Goal: Task Accomplishment & Management: Manage account settings

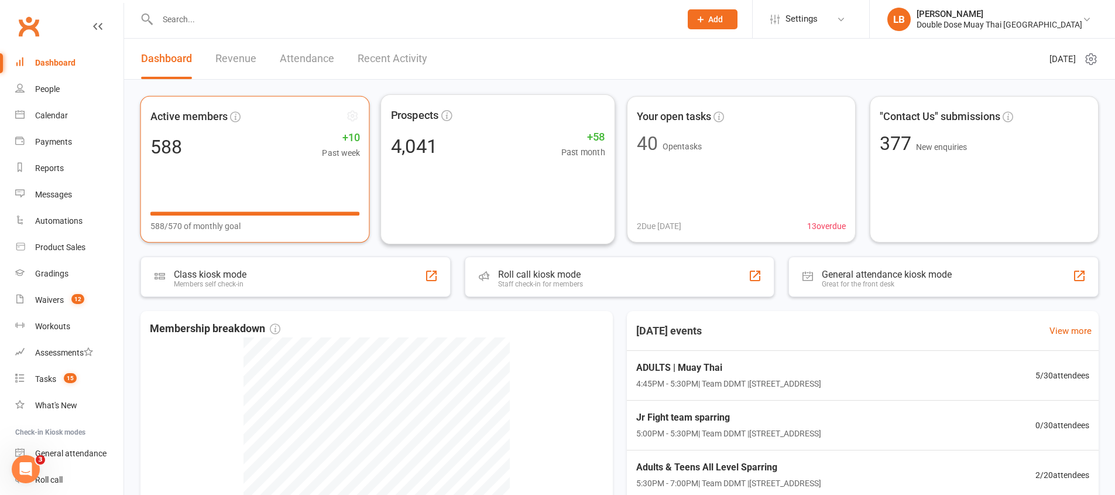
scroll to position [2, 0]
click at [52, 204] on link "Messages 2" at bounding box center [69, 194] width 108 height 26
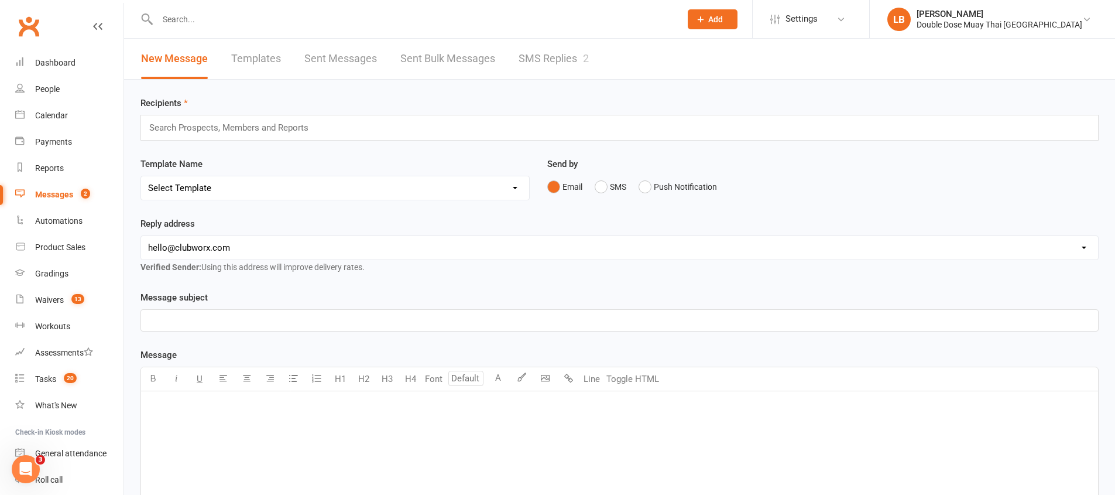
click at [568, 57] on link "SMS Replies 2" at bounding box center [554, 59] width 70 height 40
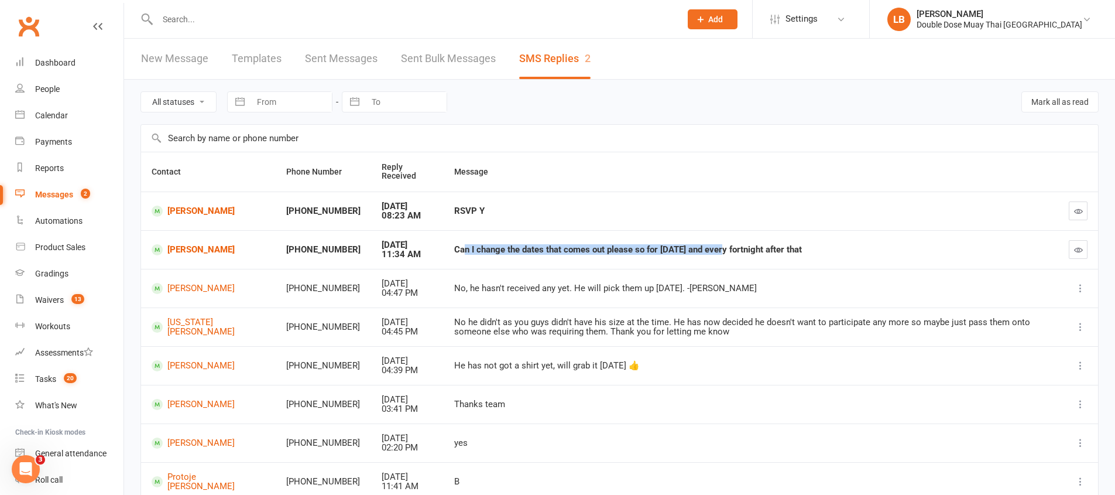
drag, startPoint x: 438, startPoint y: 251, endPoint x: 742, endPoint y: 239, distance: 304.0
click at [695, 248] on div "Can I change the dates that comes out please so for next Thursday and every for…" at bounding box center [751, 250] width 594 height 10
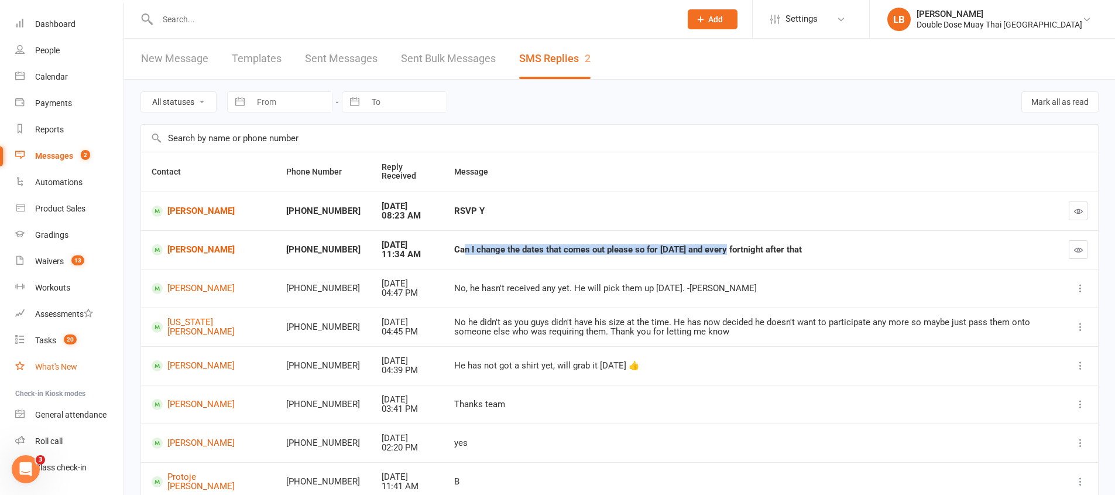
scroll to position [50, 0]
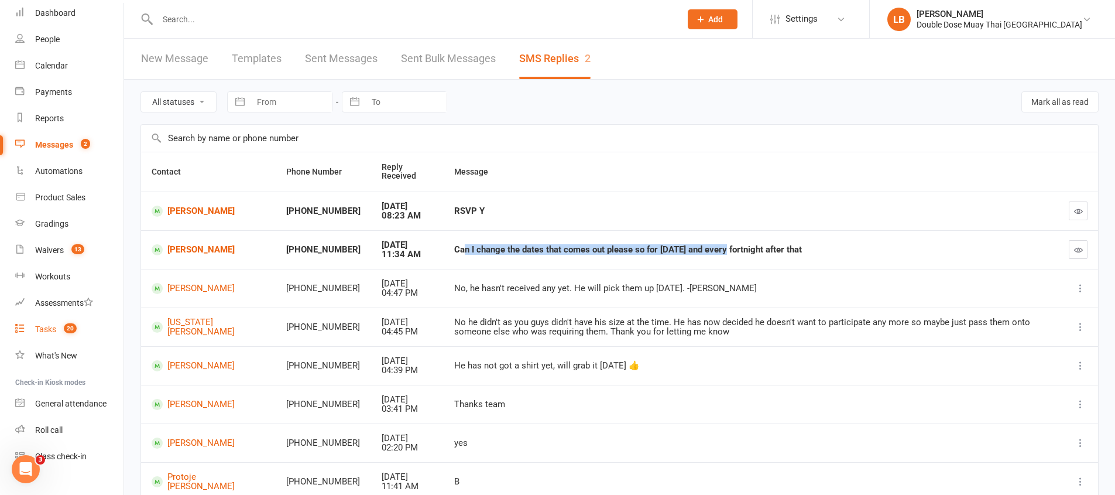
click at [70, 327] on span "20" at bounding box center [70, 328] width 13 height 10
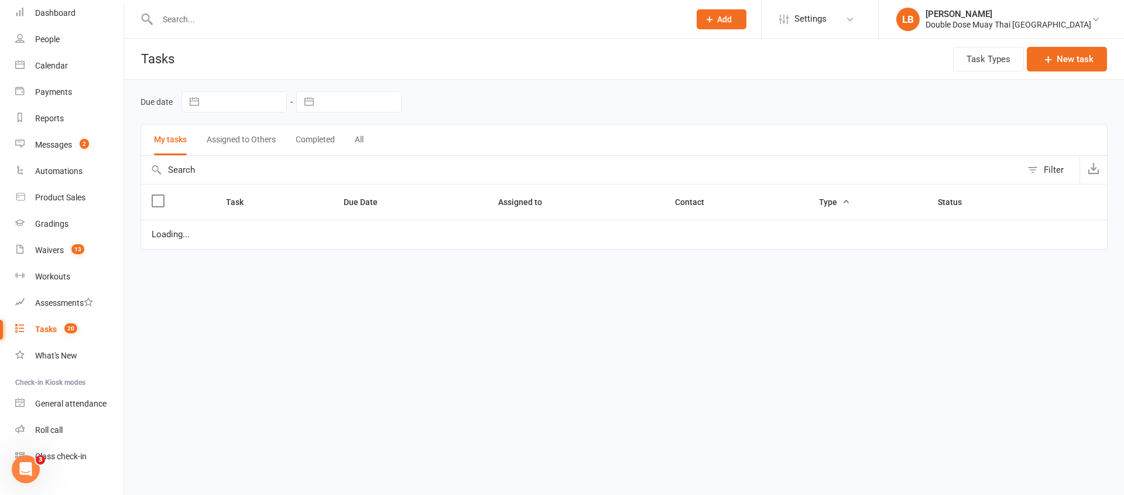
select select "started"
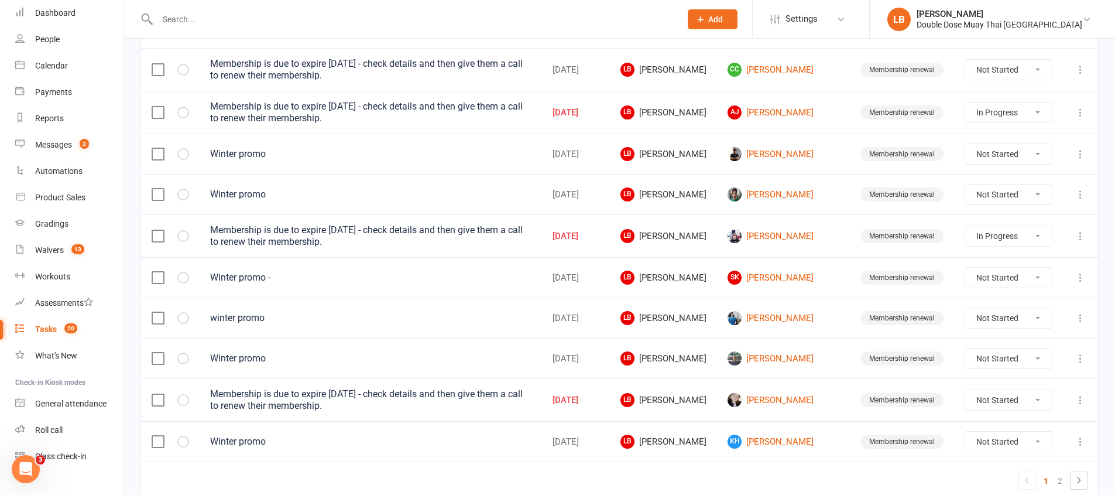
scroll to position [835, 0]
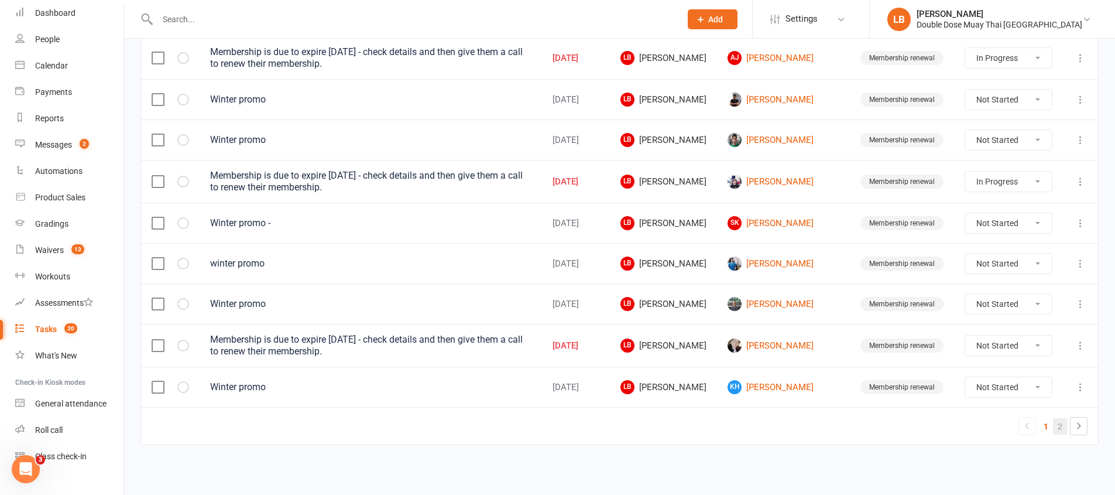
click at [1060, 430] on link "2" at bounding box center [1060, 426] width 14 height 16
select select "started"
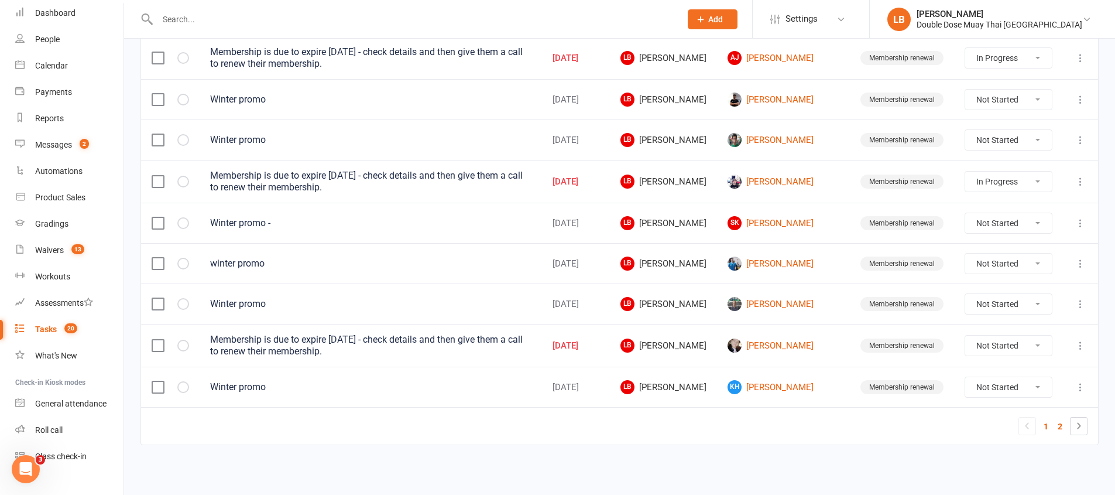
select select "started"
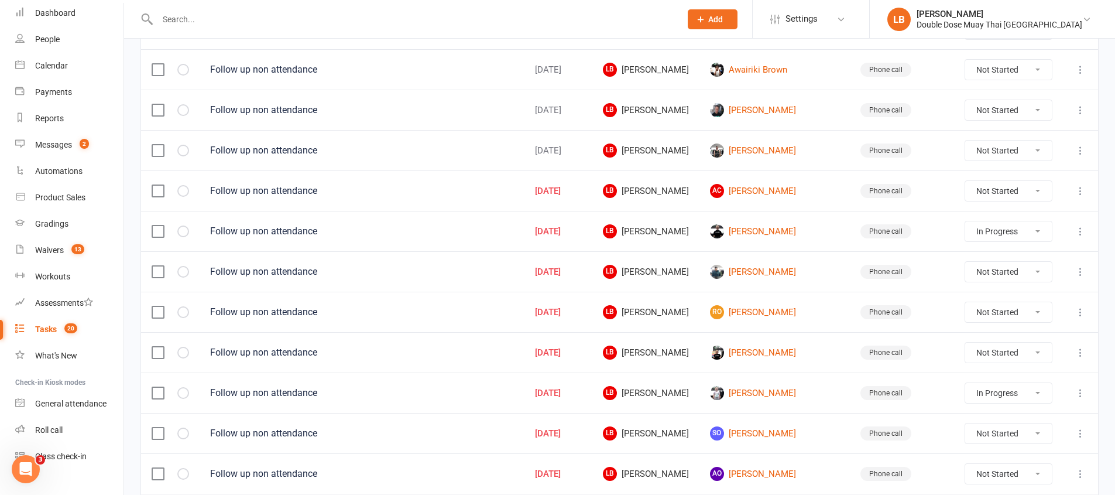
scroll to position [98, 0]
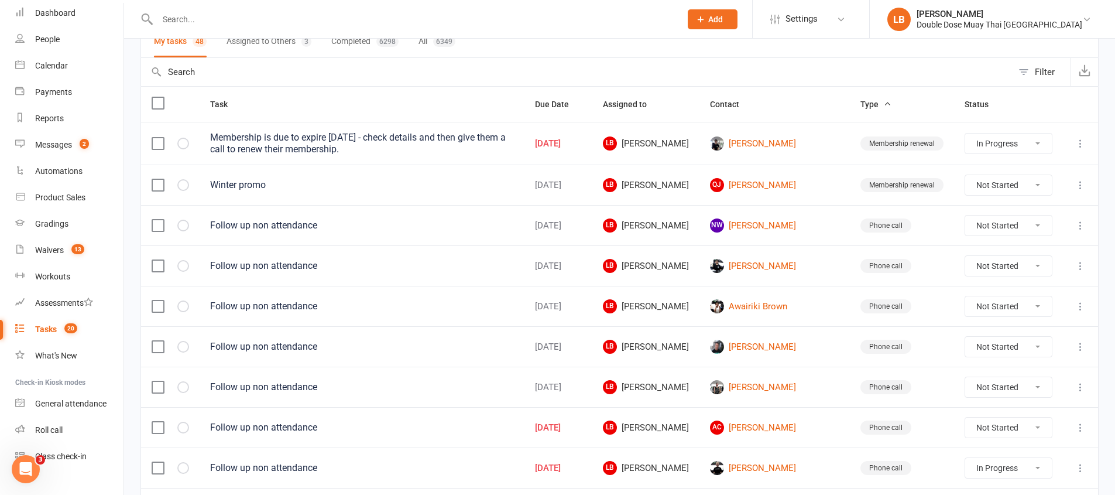
click at [1004, 344] on select "Not Started In Progress Waiting Complete" at bounding box center [1008, 347] width 87 height 20
select select "unstarted"
select select "started"
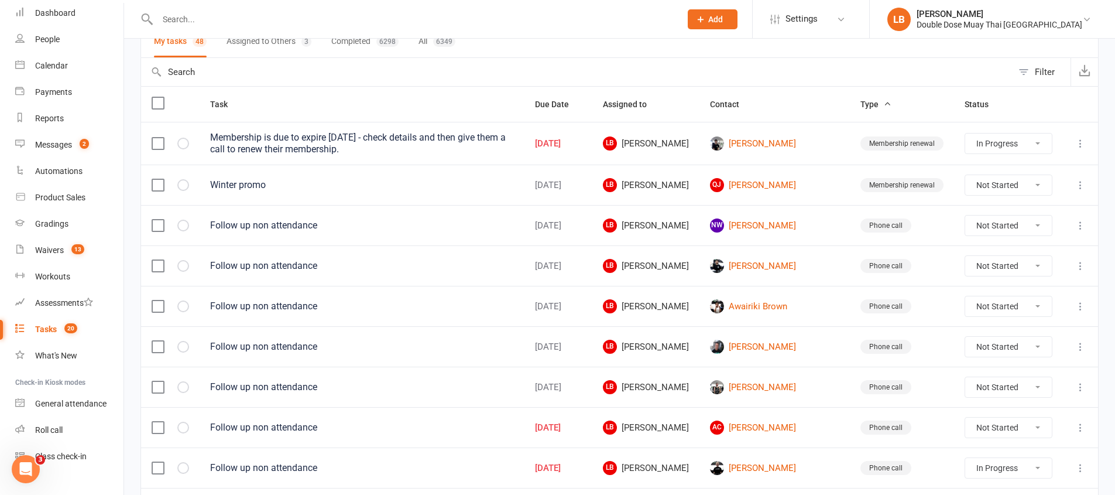
select select "started"
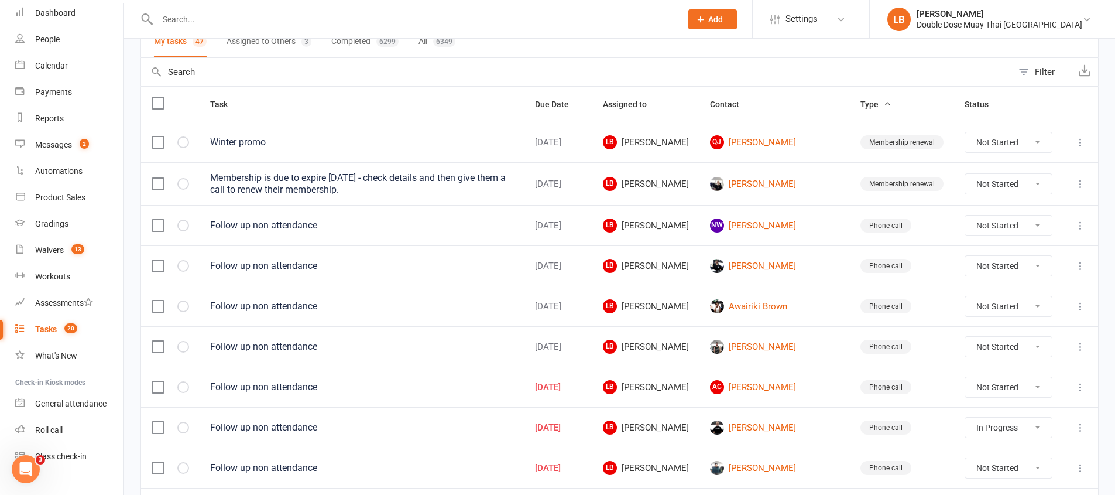
click at [1021, 225] on select "Not Started In Progress Waiting Complete" at bounding box center [1008, 225] width 87 height 20
select select "unstarted"
select select "started"
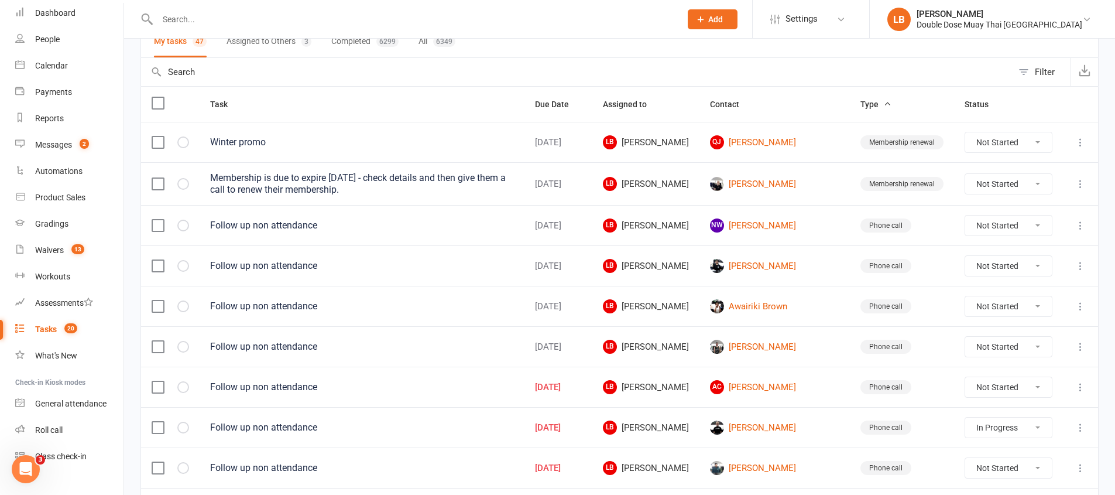
select select "started"
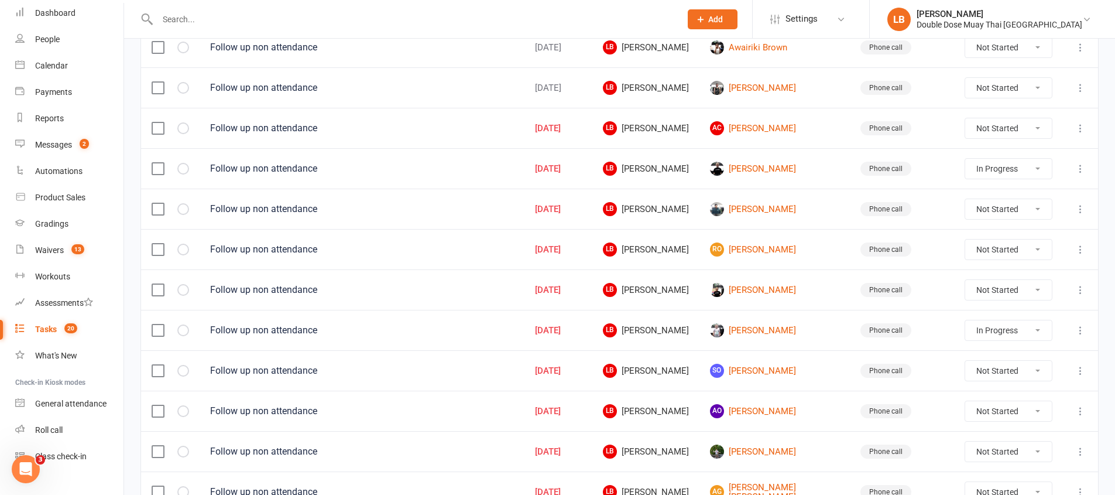
scroll to position [316, 0]
click at [770, 166] on link "Eli Mansfield" at bounding box center [774, 169] width 129 height 14
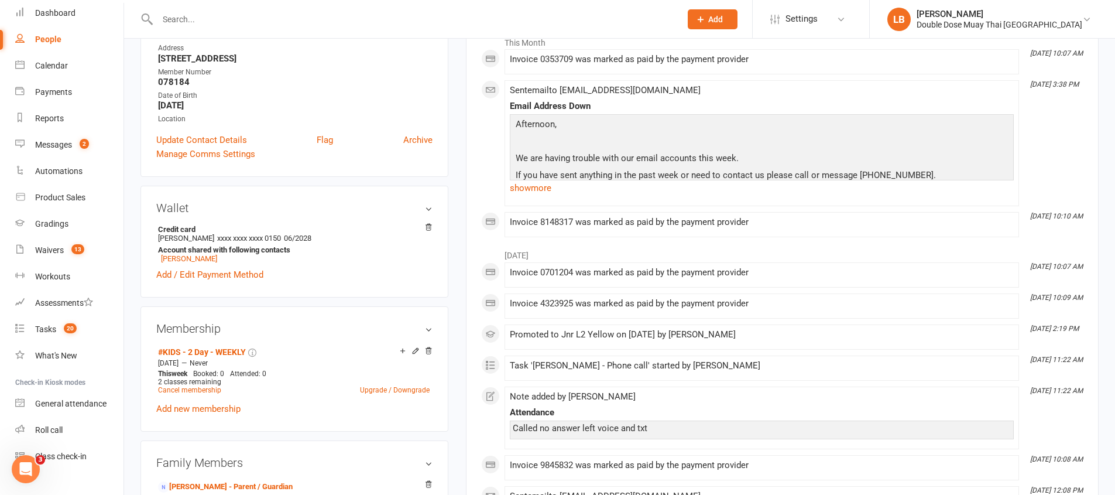
scroll to position [331, 0]
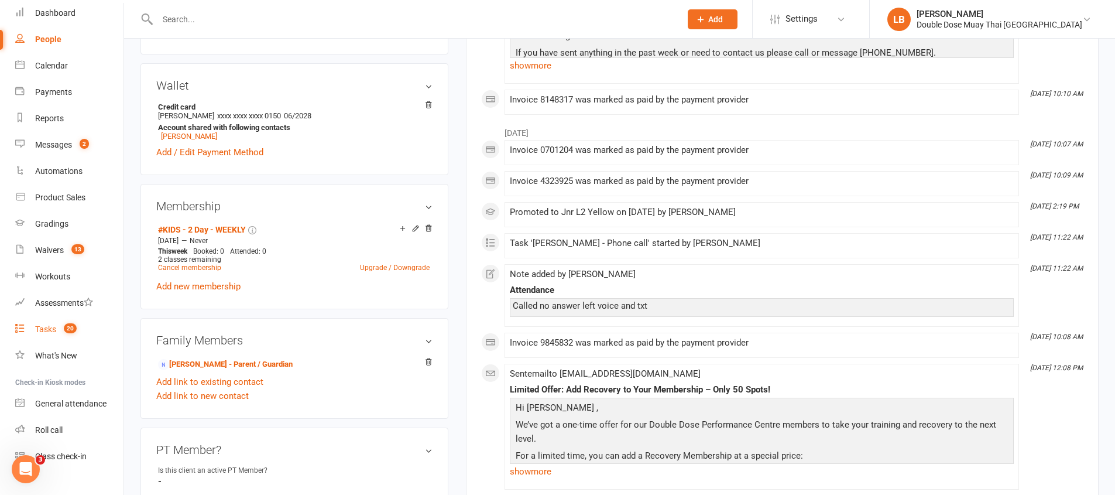
click at [73, 329] on span "20" at bounding box center [70, 328] width 13 height 10
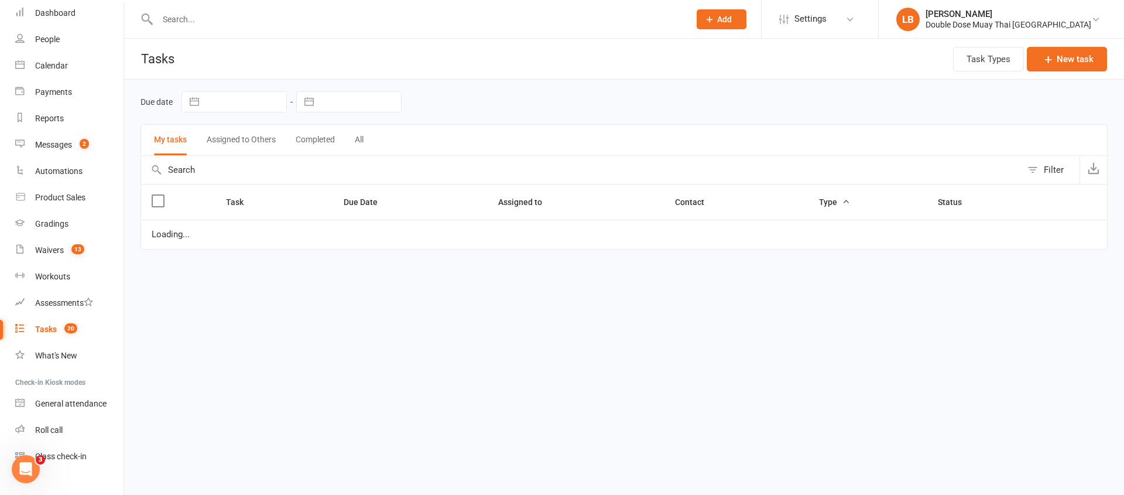
select select "started"
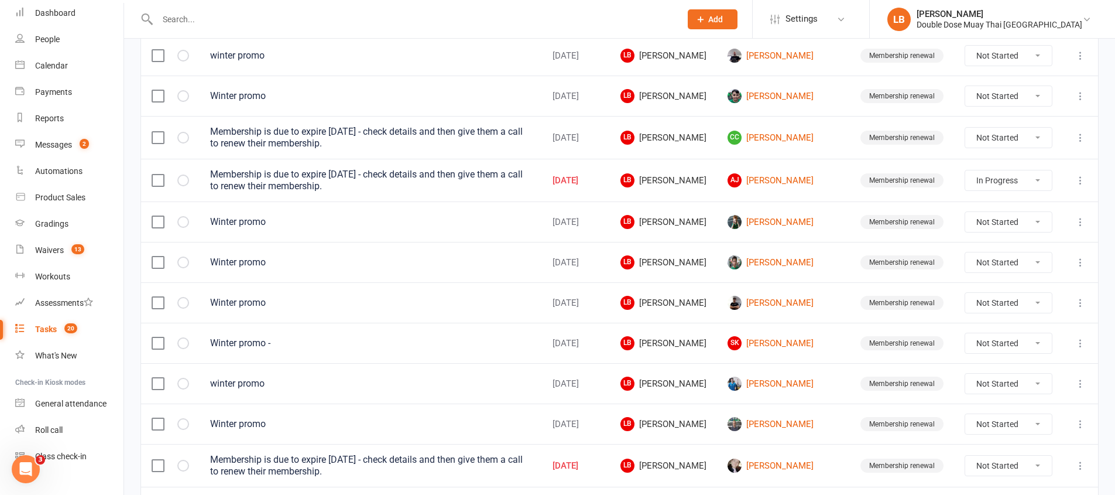
scroll to position [835, 0]
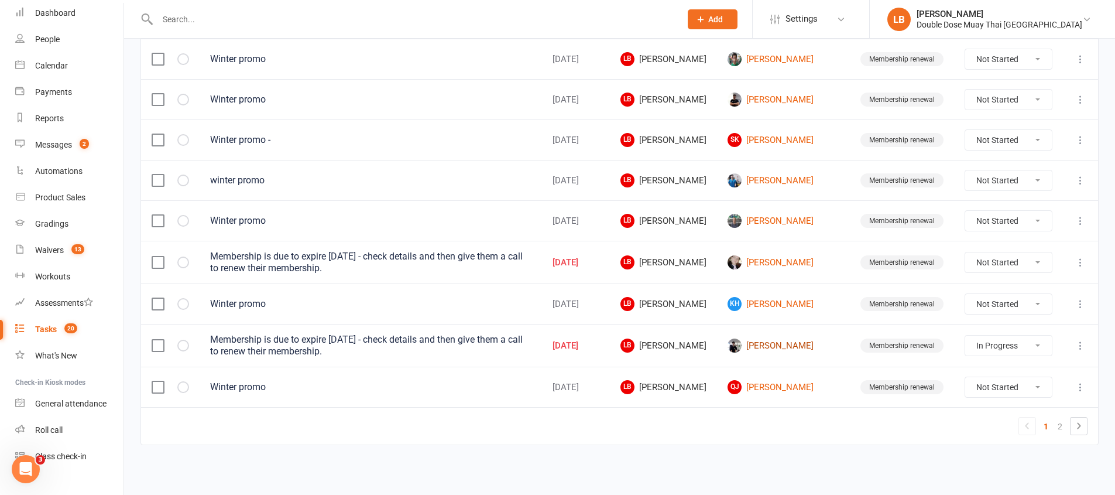
click at [757, 342] on link "Ashton Harley" at bounding box center [784, 345] width 112 height 14
